Goal: Task Accomplishment & Management: Manage account settings

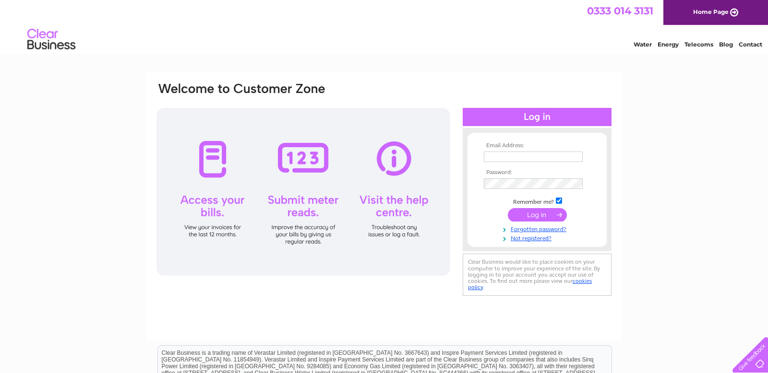
type input "carolinecurrie@nbholidayhomes.co.uk"
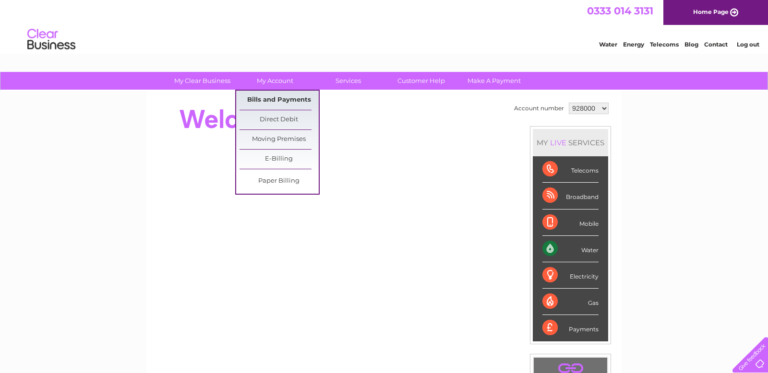
click at [280, 103] on link "Bills and Payments" at bounding box center [278, 100] width 79 height 19
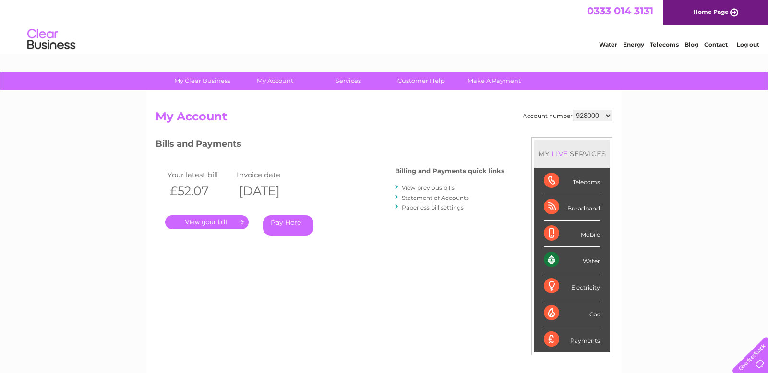
click at [584, 116] on select "928000 928001 928002 1144915 1149096" at bounding box center [593, 116] width 40 height 12
select select "928001"
click at [591, 114] on select "928000 928001 928002 1144915 1149096" at bounding box center [593, 116] width 40 height 12
select select "928002"
click at [592, 114] on select "928000 928001 928002 1144915 1149096" at bounding box center [593, 116] width 40 height 12
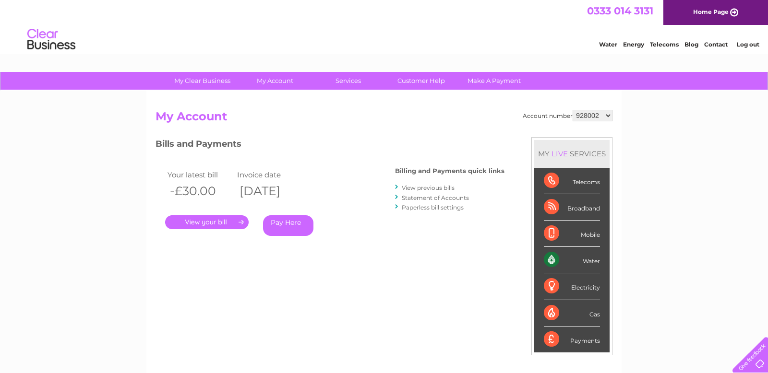
select select "1144915"
click at [592, 116] on select "928000 928001 928002 1144915 1149096" at bounding box center [593, 116] width 40 height 12
select select "1149096"
click at [589, 118] on select "928000 928001 928002 1144915 1149096" at bounding box center [593, 116] width 40 height 12
select select "928001"
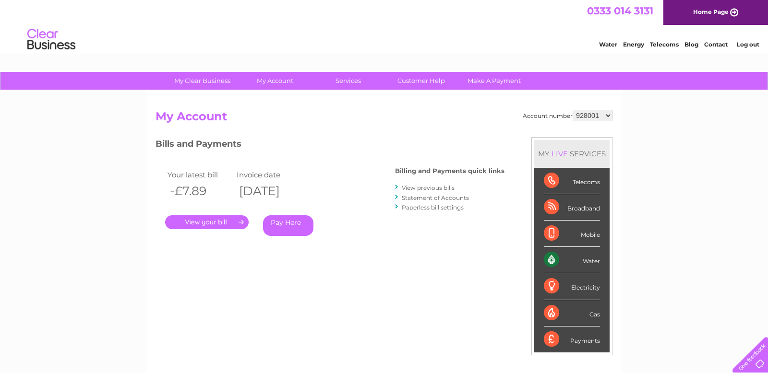
click at [436, 189] on link "View previous bills" at bounding box center [428, 187] width 53 height 7
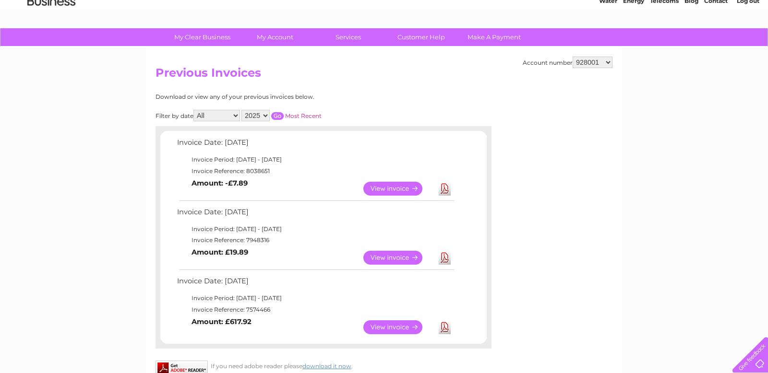
scroll to position [66, 0]
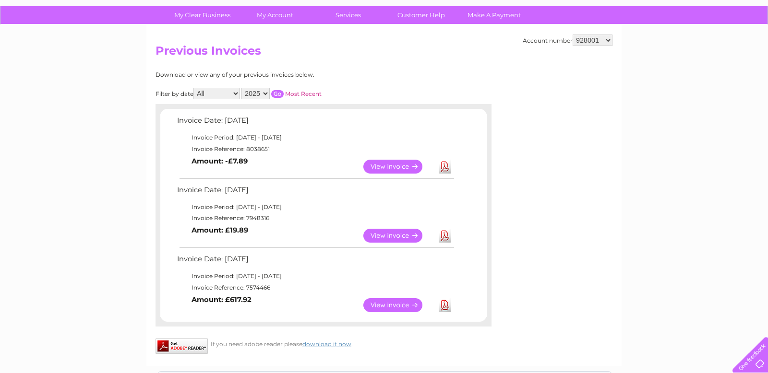
drag, startPoint x: 174, startPoint y: 258, endPoint x: 314, endPoint y: 278, distance: 141.1
click at [319, 268] on td "Invoice Date: [DATE]" at bounding box center [315, 262] width 281 height 18
drag, startPoint x: 256, startPoint y: 299, endPoint x: 177, endPoint y: 261, distance: 88.0
click at [177, 261] on tbody "Invoice Date: [DATE] Invoice Period: [DATE] - [DATE] Invoice Reference: 7574466…" at bounding box center [315, 285] width 281 height 64
copy tbody "Invoice Date: [DATE] Invoice Period: [DATE] - [DATE] Invoice Reference: 7574466…"
